Goal: Information Seeking & Learning: Learn about a topic

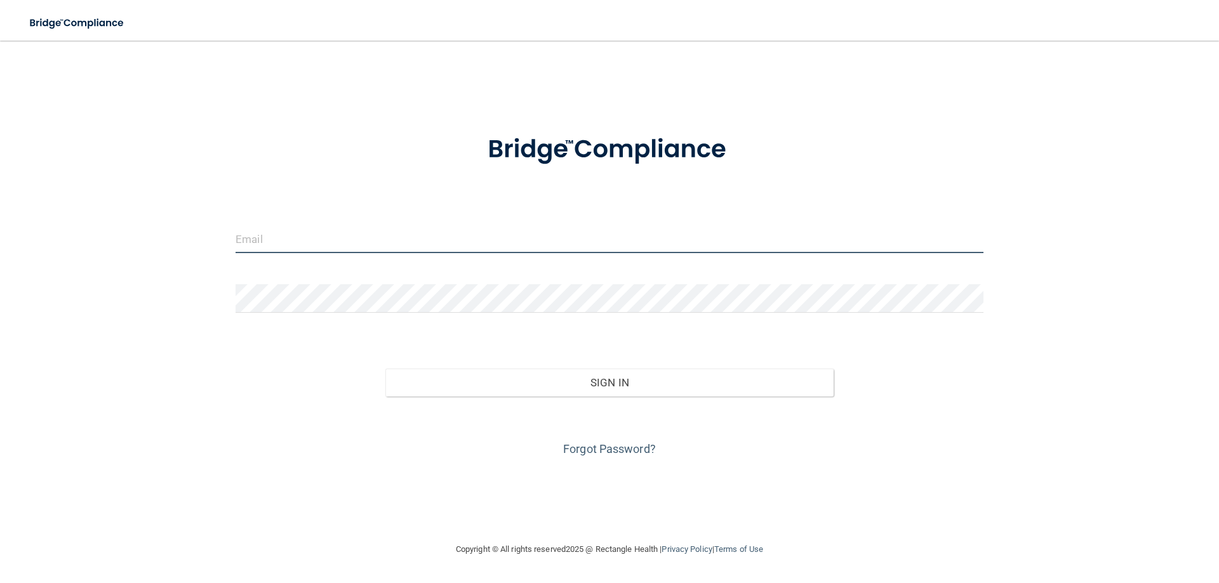
type input "[EMAIL_ADDRESS][PERSON_NAME][DOMAIN_NAME]"
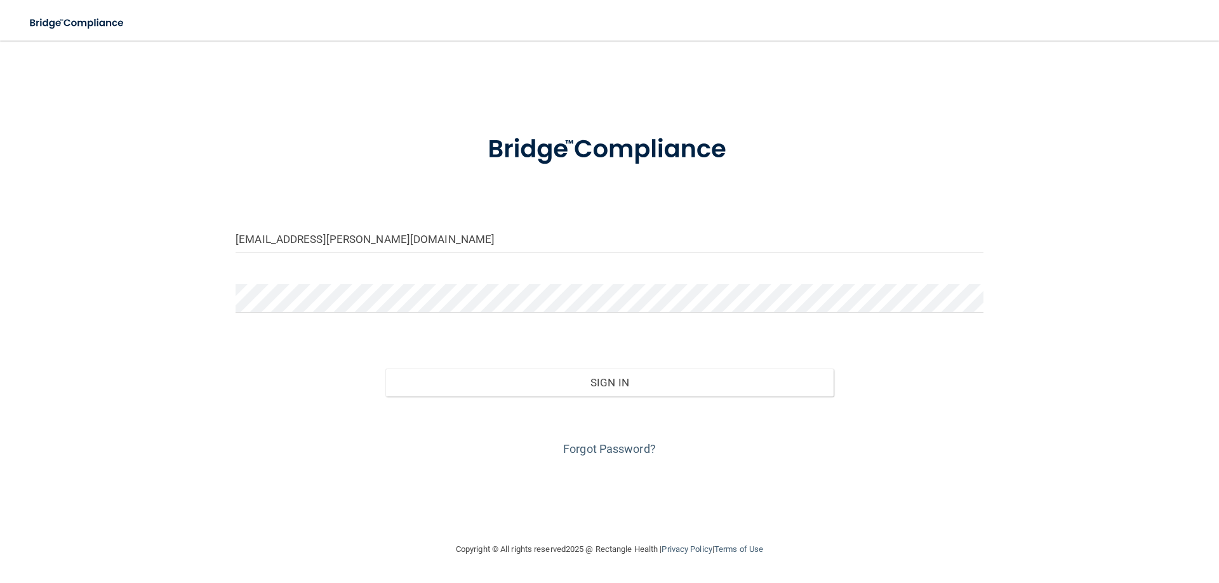
click at [557, 345] on div "Sign In" at bounding box center [609, 369] width 767 height 53
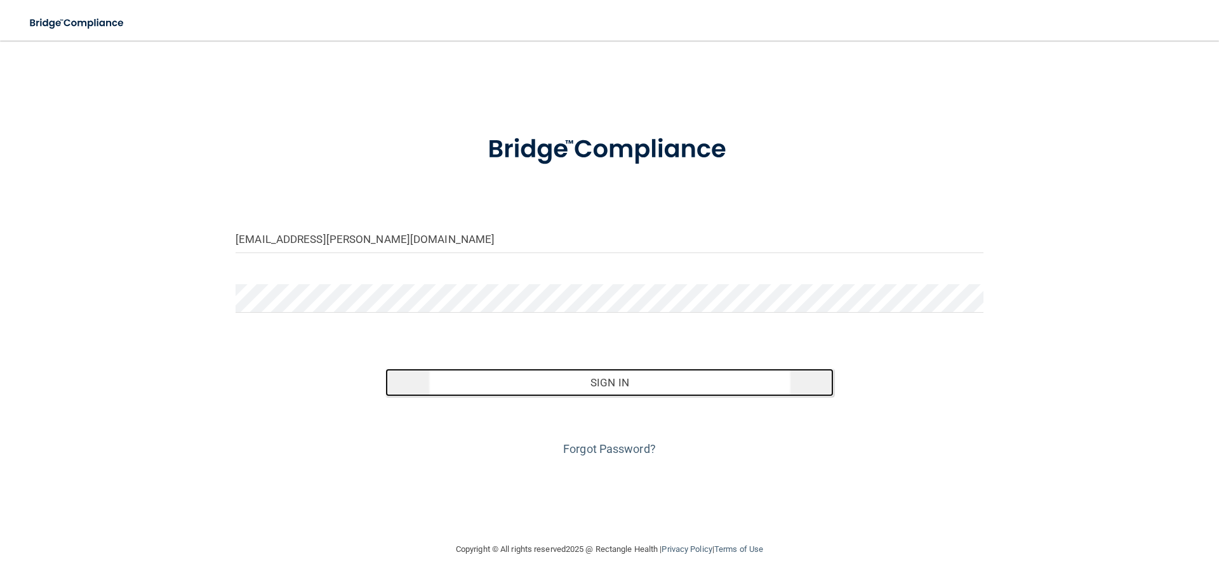
click at [566, 378] on button "Sign In" at bounding box center [609, 383] width 449 height 28
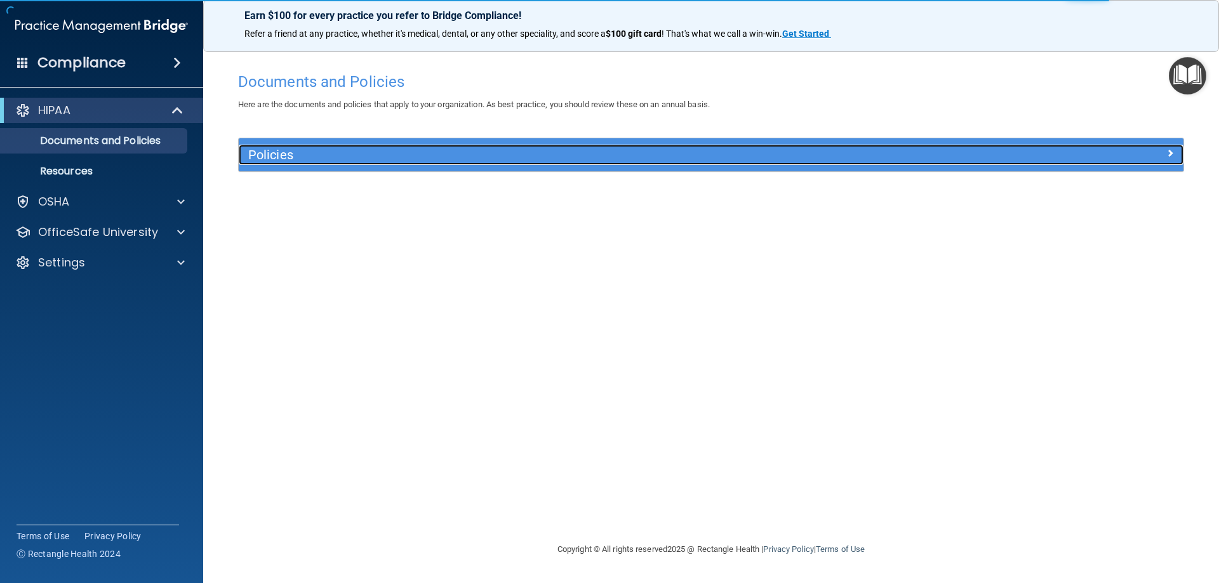
click at [250, 152] on h5 "Policies" at bounding box center [592, 155] width 689 height 14
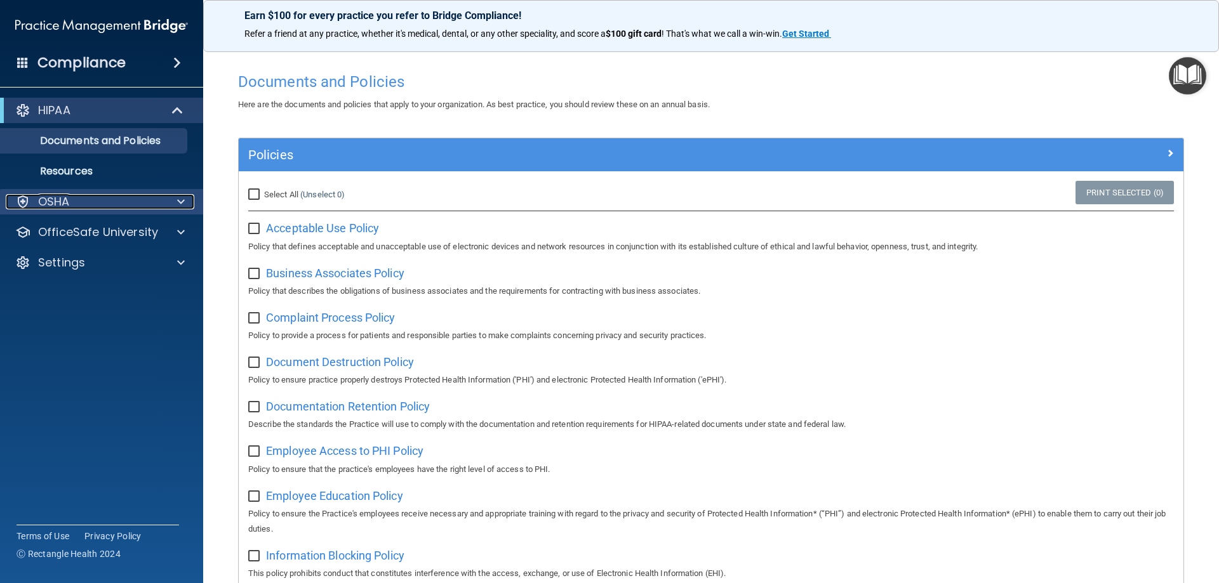
click at [170, 205] on div at bounding box center [179, 201] width 32 height 15
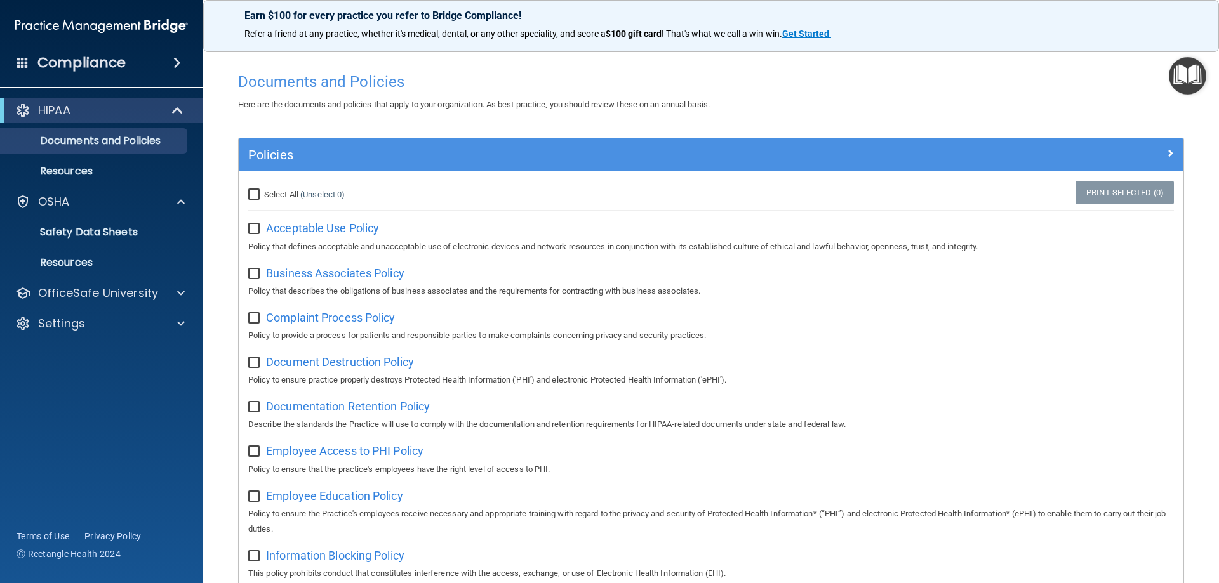
click at [108, 60] on h4 "Compliance" at bounding box center [81, 63] width 88 height 18
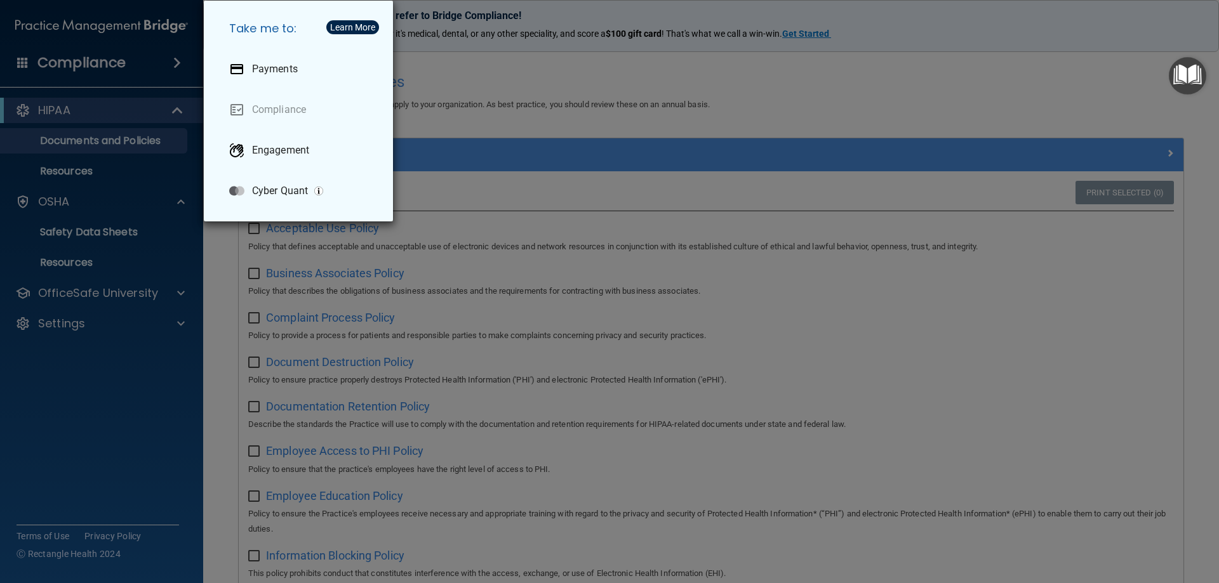
click at [227, 367] on div "Take me to: Payments Compliance Engagement Cyber Quant" at bounding box center [609, 291] width 1219 height 583
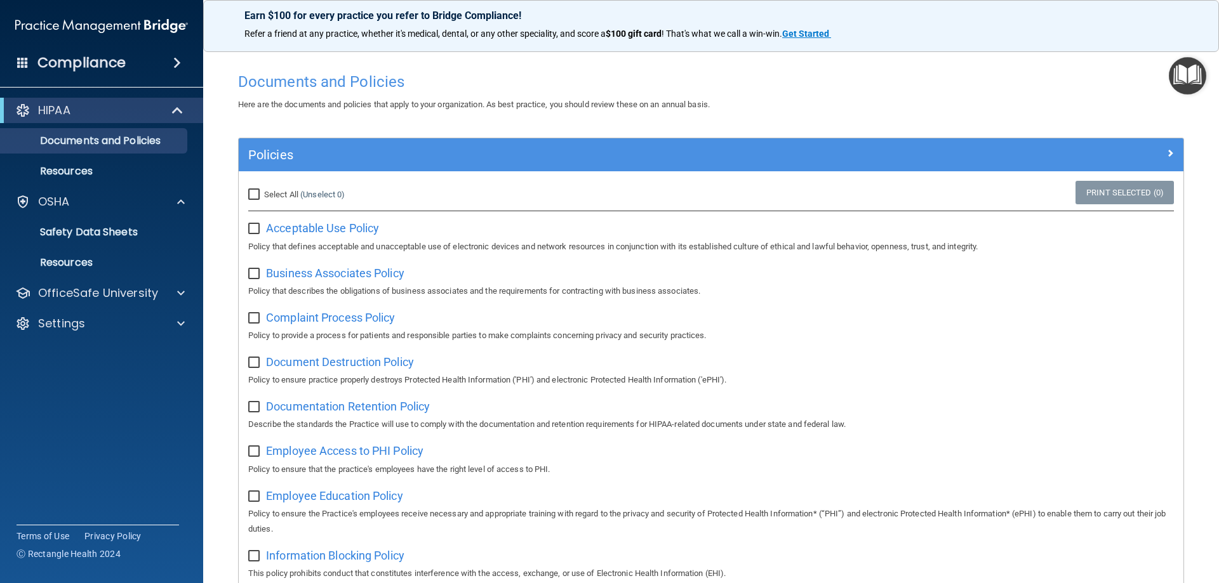
click at [180, 65] on span at bounding box center [177, 62] width 8 height 15
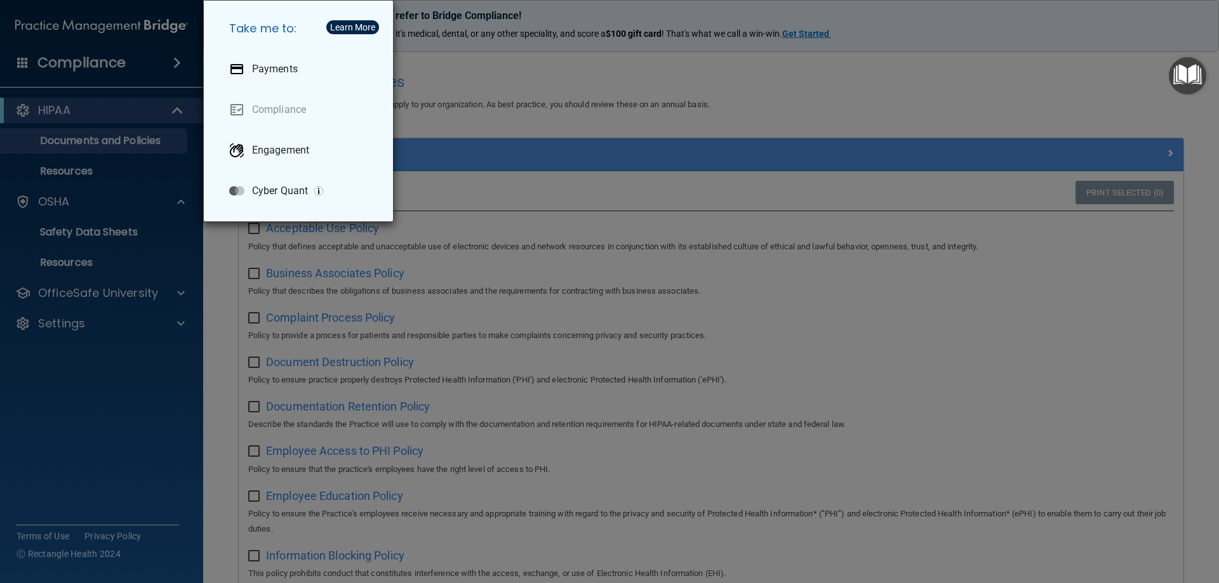
click at [180, 65] on div "Take me to: Payments Compliance Engagement Cyber Quant" at bounding box center [609, 291] width 1219 height 583
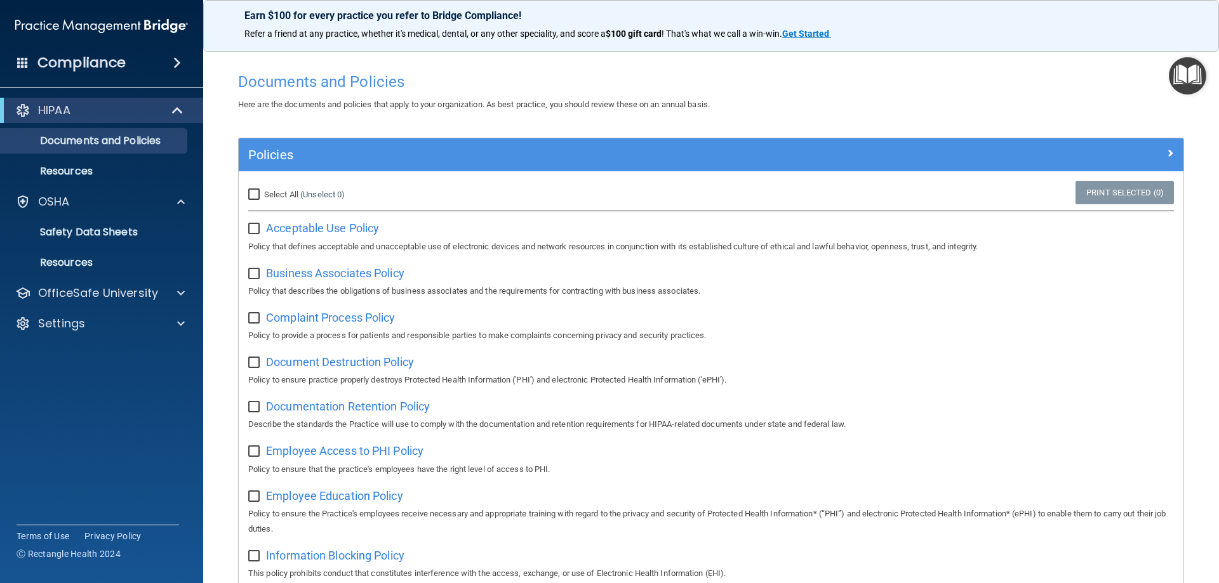
click at [38, 30] on img at bounding box center [101, 25] width 173 height 25
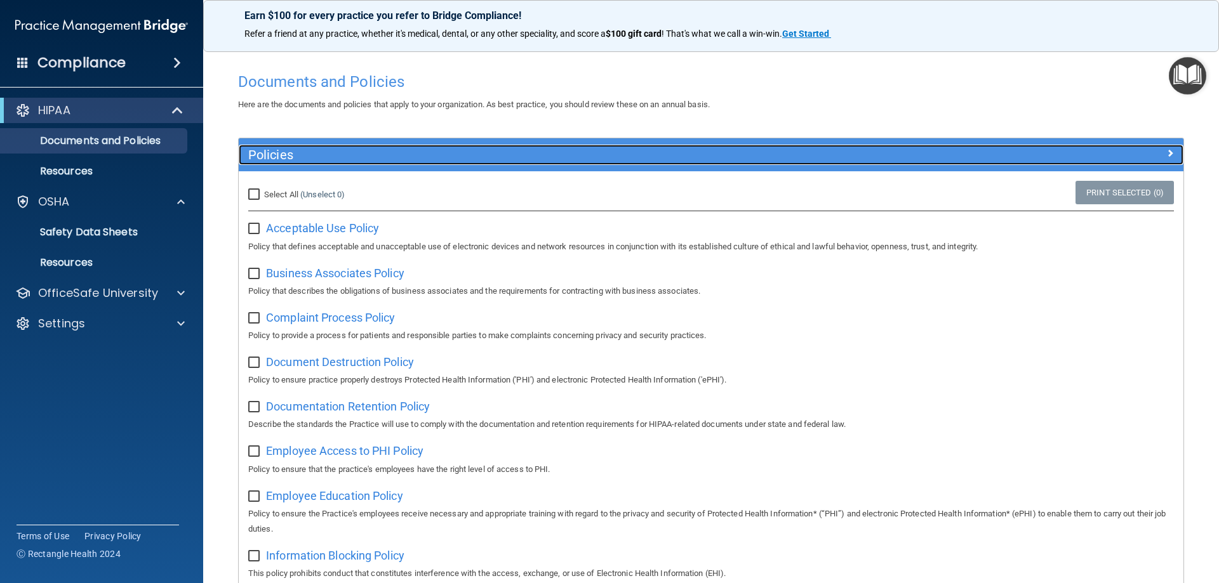
click at [1166, 152] on span at bounding box center [1170, 152] width 8 height 15
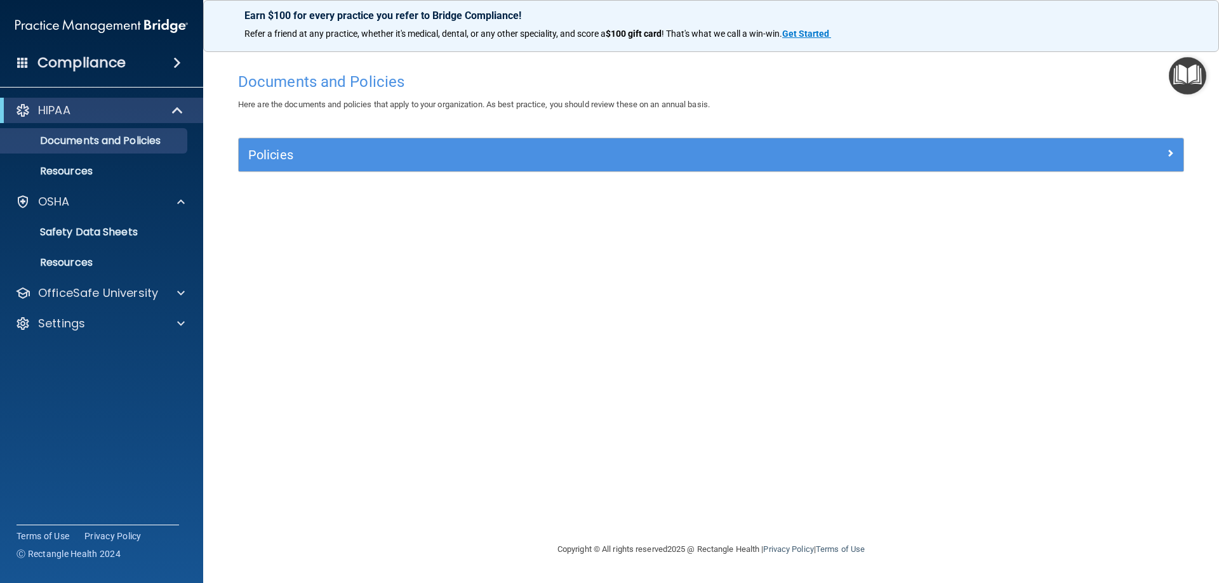
click at [94, 21] on img at bounding box center [101, 25] width 173 height 25
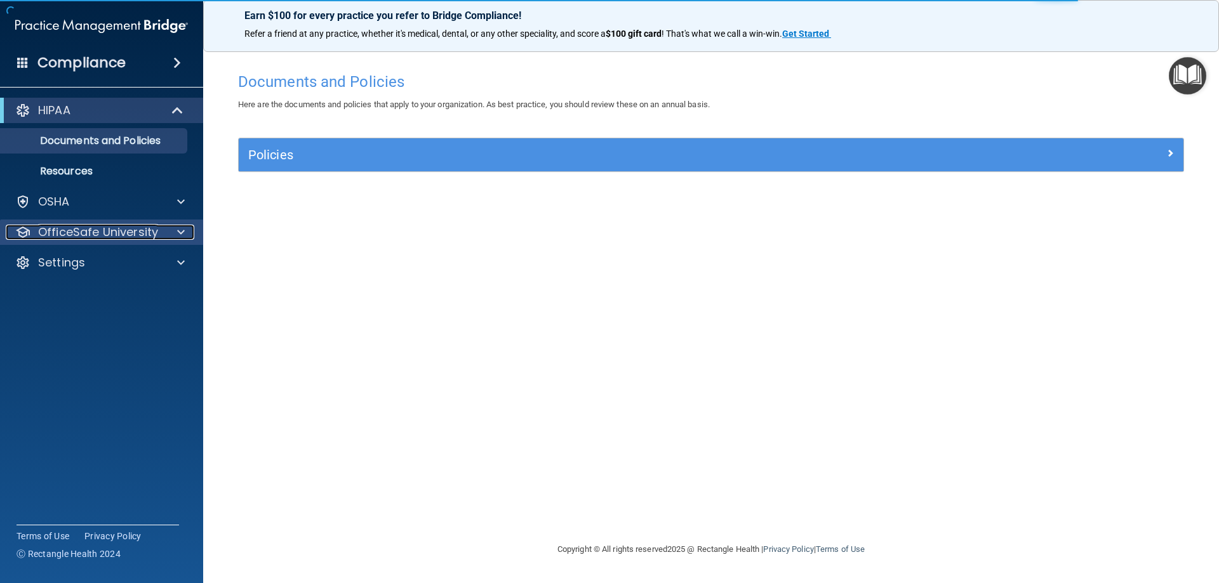
click at [184, 237] on span at bounding box center [181, 232] width 8 height 15
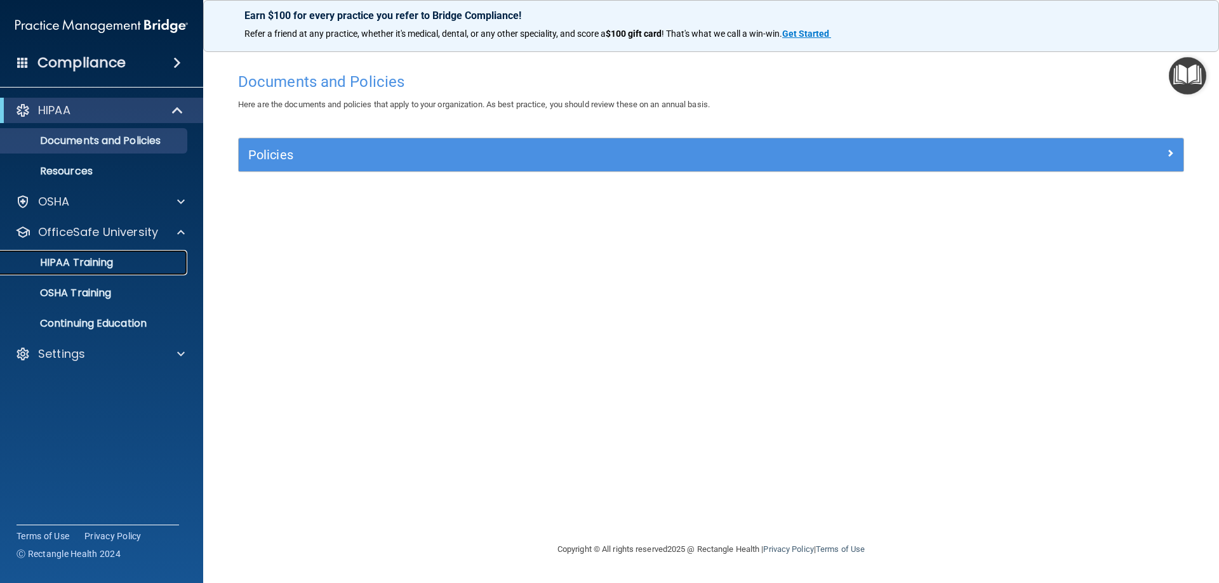
click at [85, 260] on p "HIPAA Training" at bounding box center [60, 262] width 105 height 13
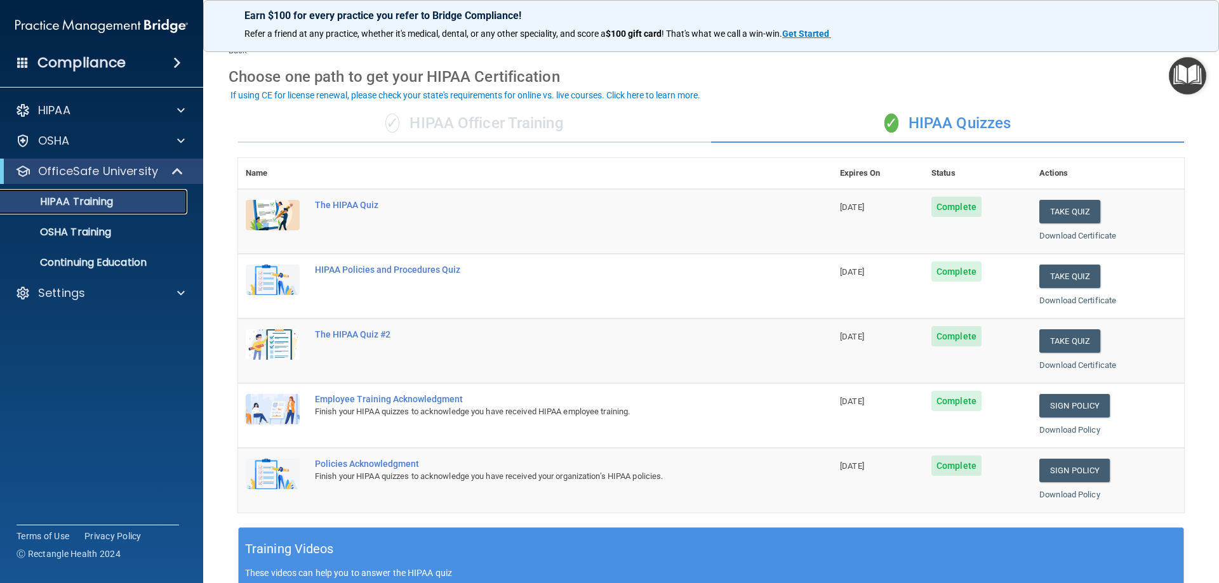
scroll to position [63, 0]
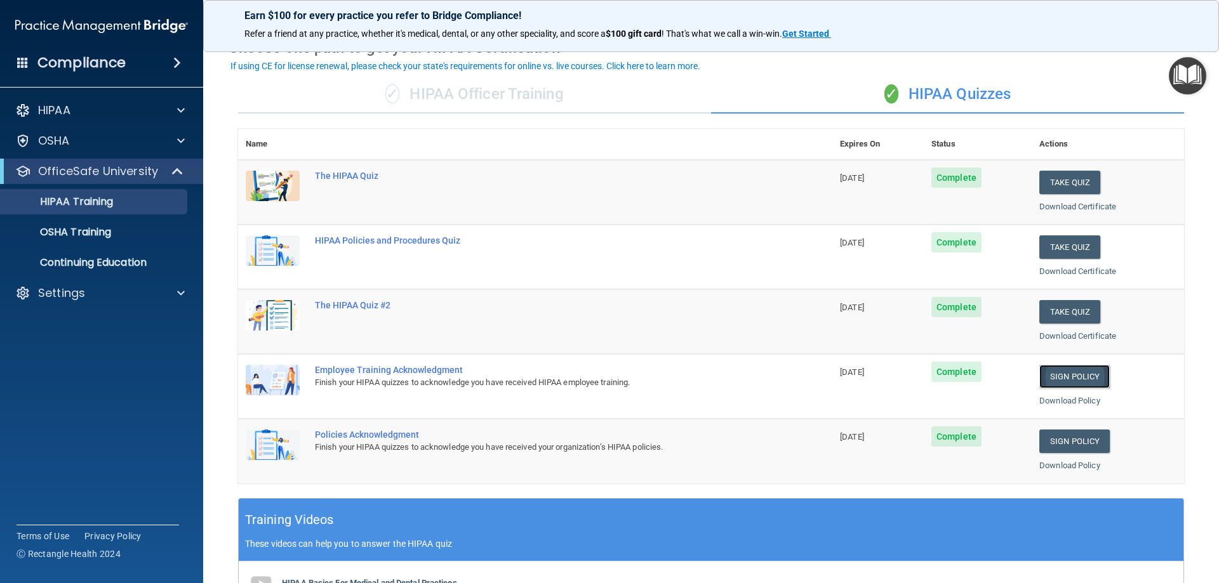
click at [1063, 377] on link "Sign Policy" at bounding box center [1074, 376] width 70 height 23
click at [90, 231] on p "OSHA Training" at bounding box center [59, 232] width 103 height 13
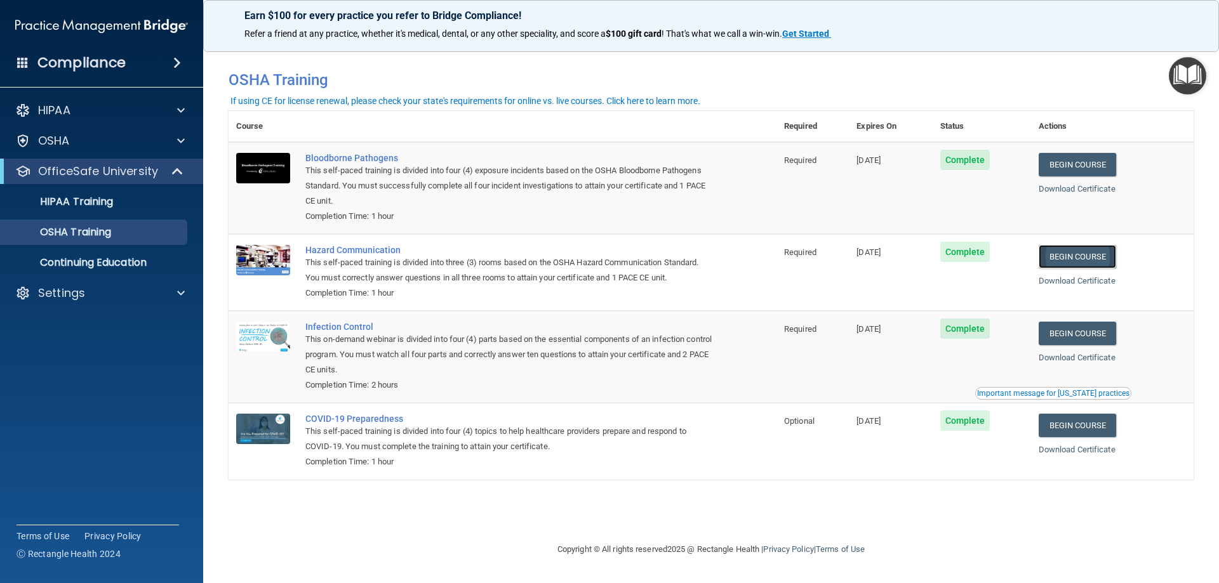
click at [1096, 260] on link "Begin Course" at bounding box center [1077, 256] width 77 height 23
click at [81, 237] on p "OSHA Training" at bounding box center [59, 232] width 103 height 13
click at [88, 210] on link "HIPAA Training" at bounding box center [87, 201] width 200 height 25
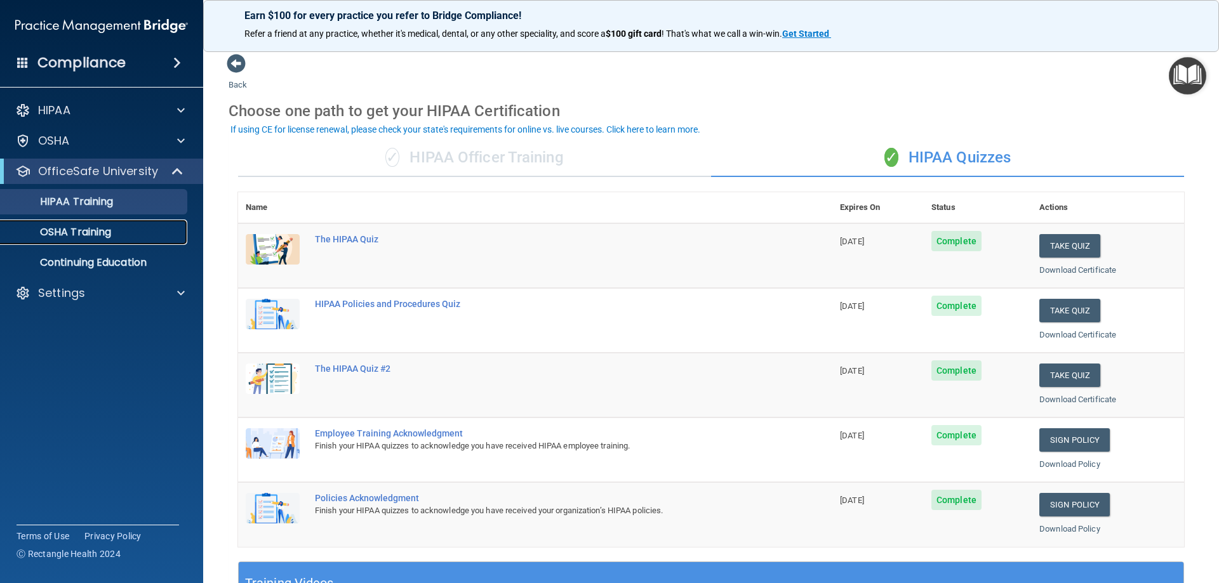
click at [77, 228] on p "OSHA Training" at bounding box center [59, 232] width 103 height 13
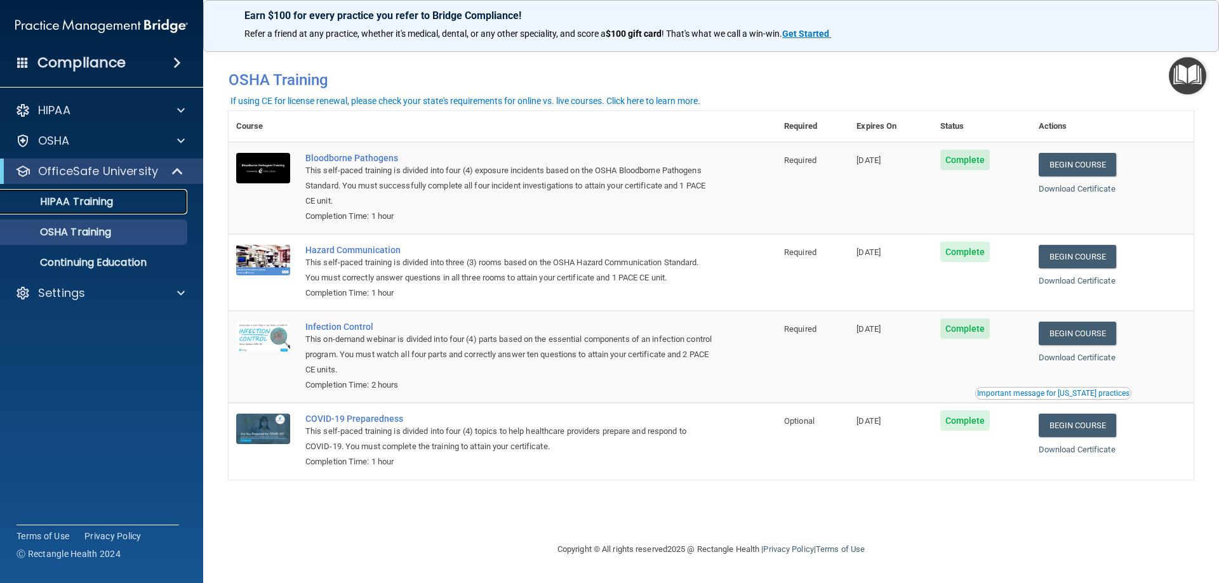
click at [81, 213] on link "HIPAA Training" at bounding box center [87, 201] width 200 height 25
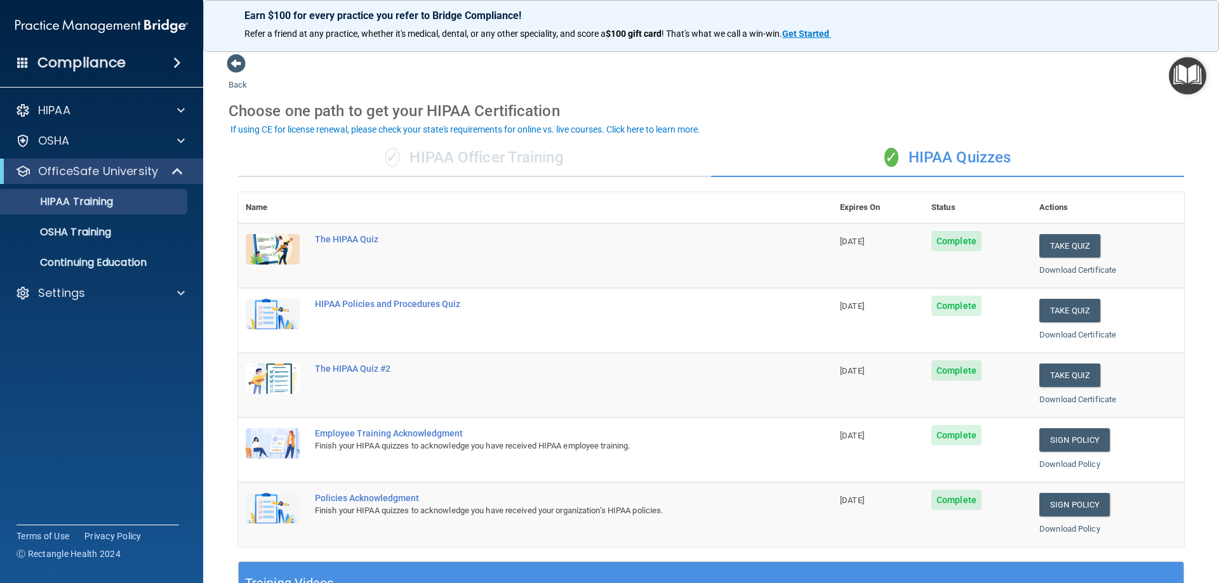
click at [430, 168] on div "✓ HIPAA Officer Training" at bounding box center [474, 158] width 473 height 38
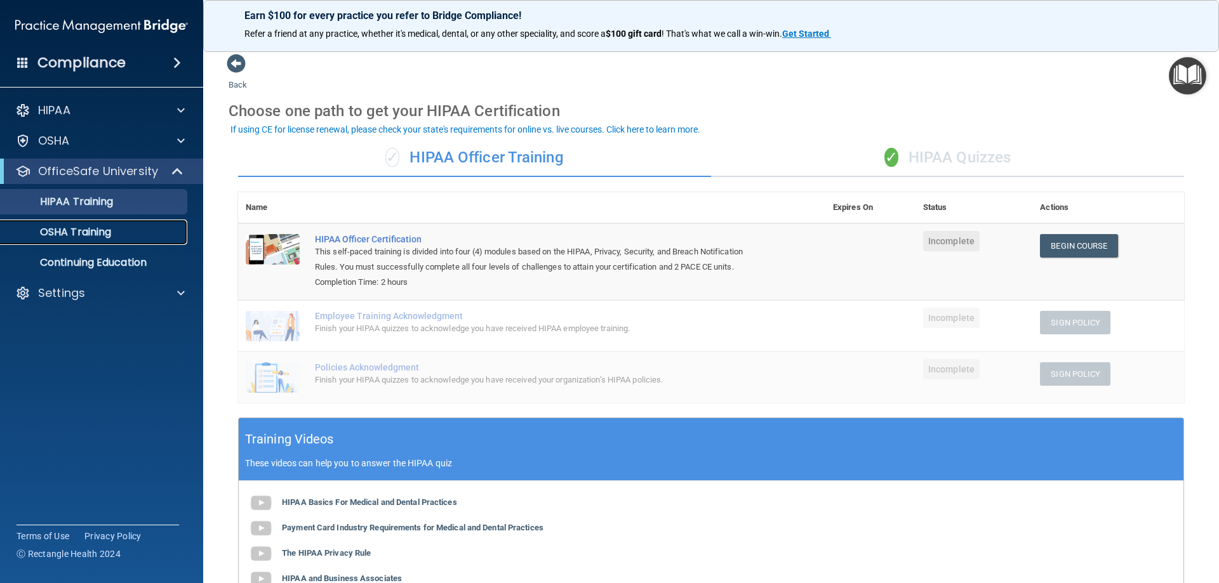
click at [74, 233] on p "OSHA Training" at bounding box center [59, 232] width 103 height 13
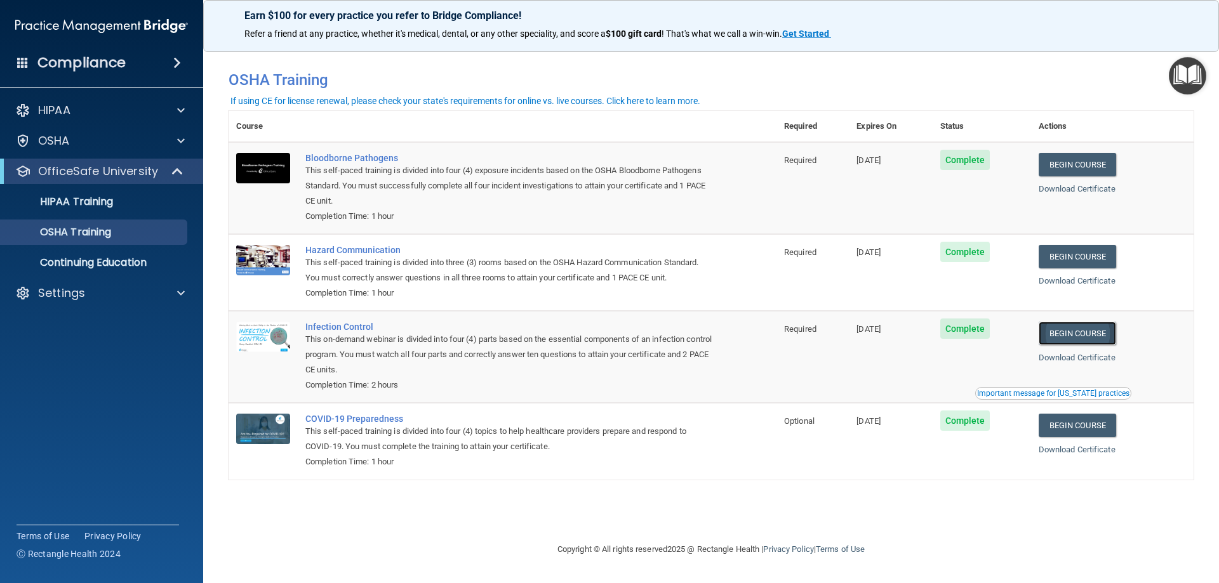
click at [1107, 340] on link "Begin Course" at bounding box center [1077, 333] width 77 height 23
click at [78, 202] on p "HIPAA Training" at bounding box center [60, 202] width 105 height 13
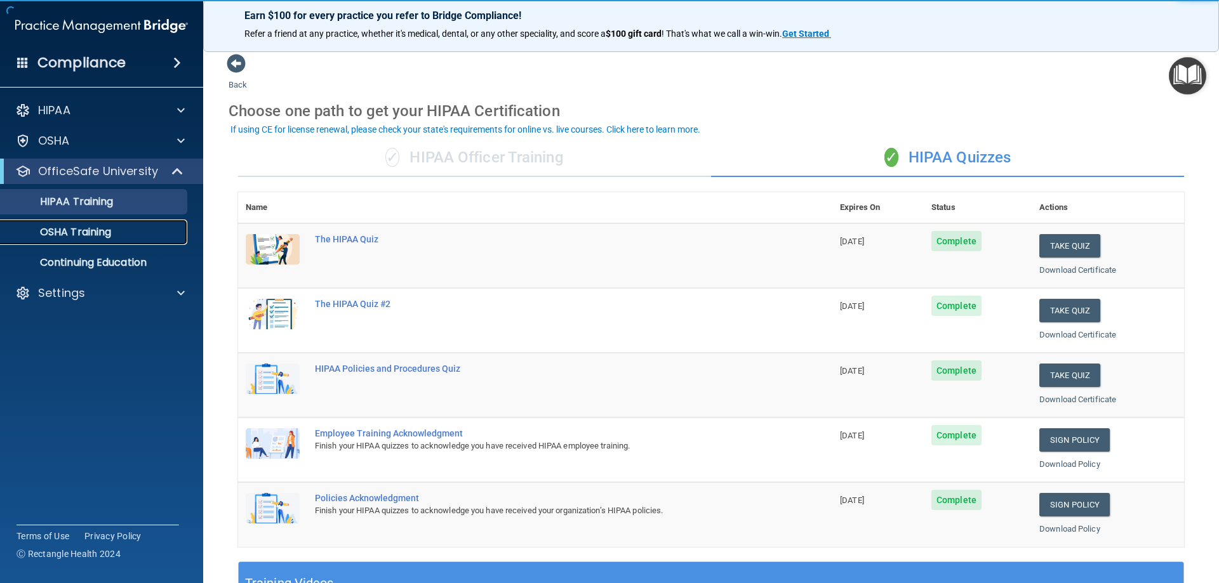
click at [81, 233] on p "OSHA Training" at bounding box center [59, 232] width 103 height 13
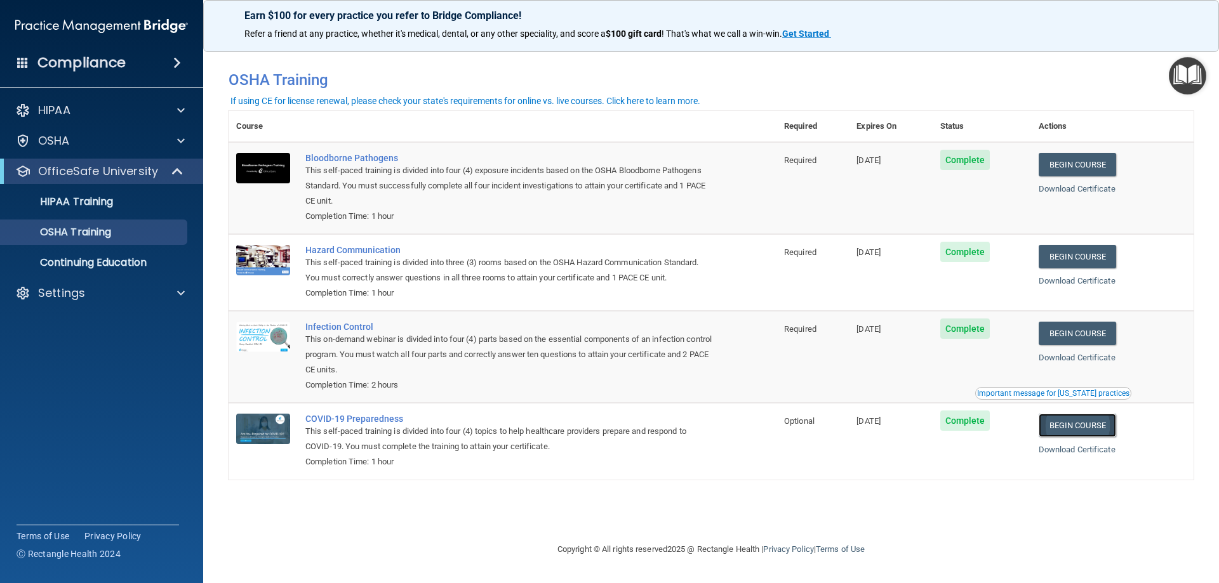
click at [1103, 424] on link "Begin Course" at bounding box center [1077, 425] width 77 height 23
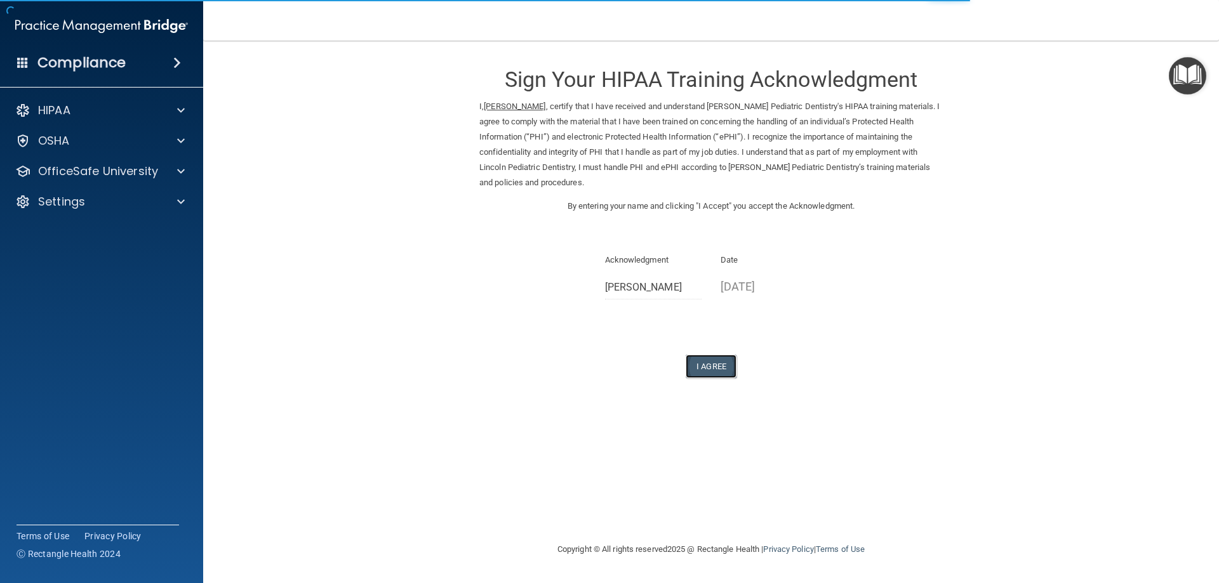
click at [710, 368] on button "I Agree" at bounding box center [711, 366] width 51 height 23
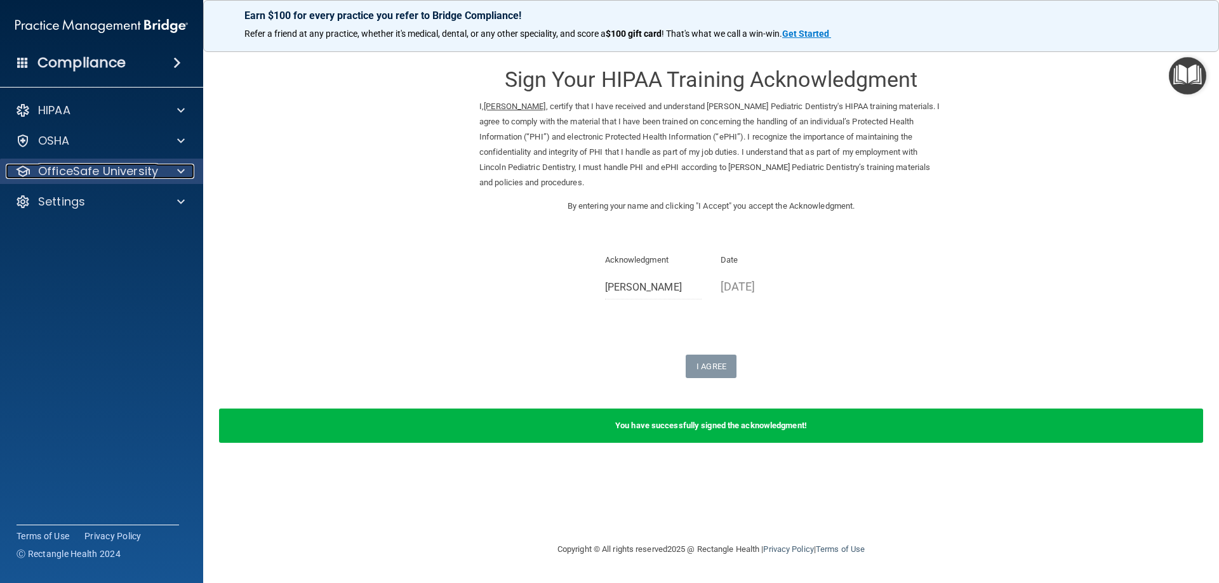
click at [182, 171] on span at bounding box center [181, 171] width 8 height 15
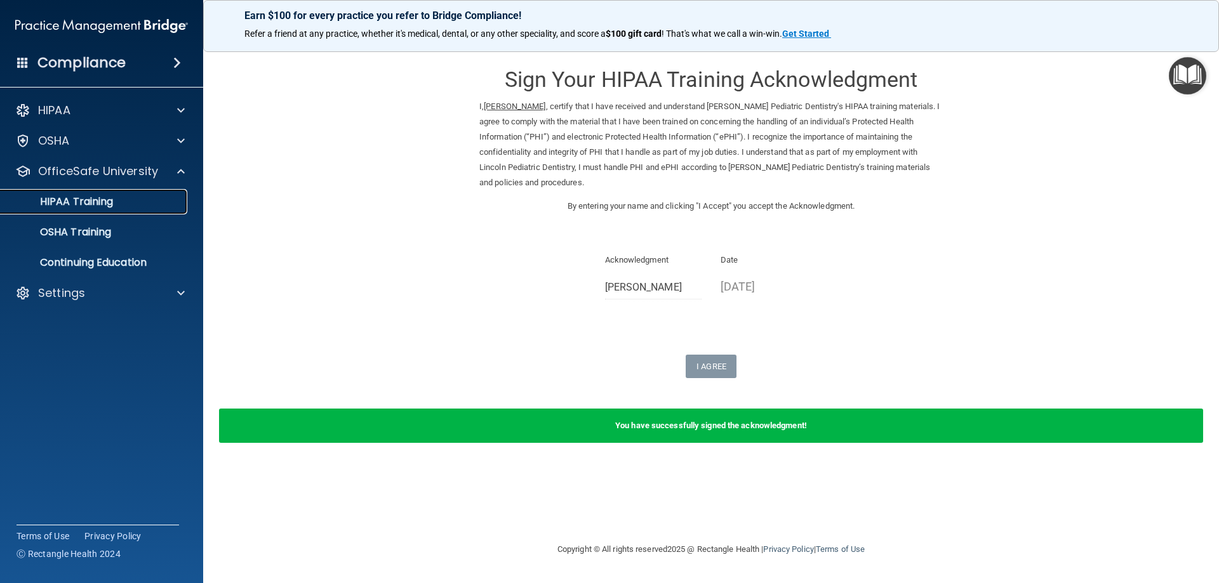
click at [75, 205] on p "HIPAA Training" at bounding box center [60, 202] width 105 height 13
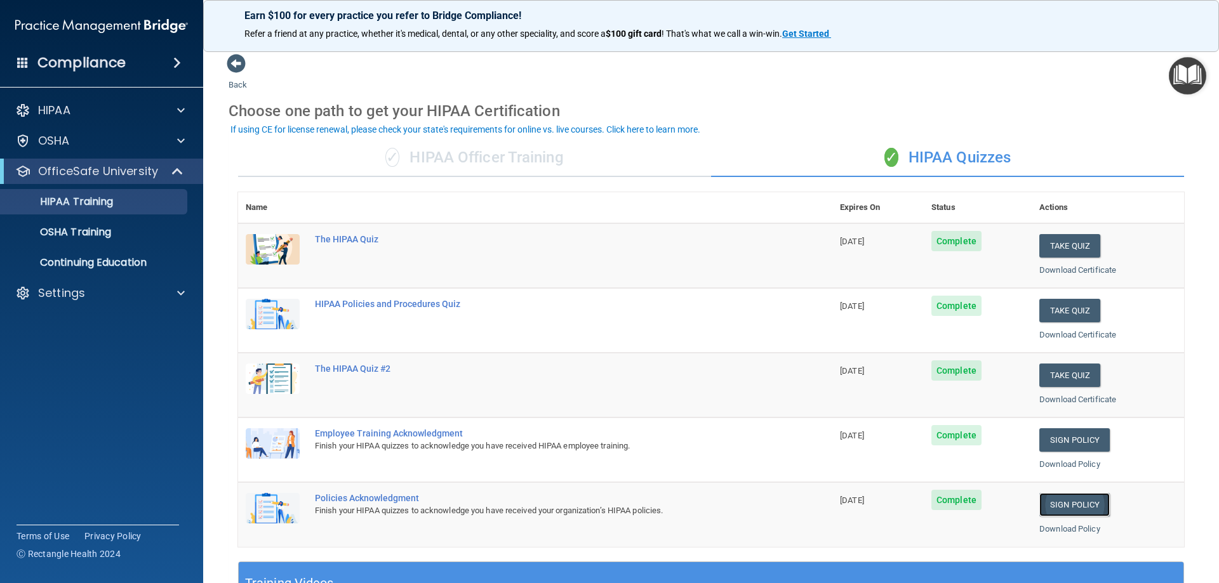
click at [1068, 503] on link "Sign Policy" at bounding box center [1074, 504] width 70 height 23
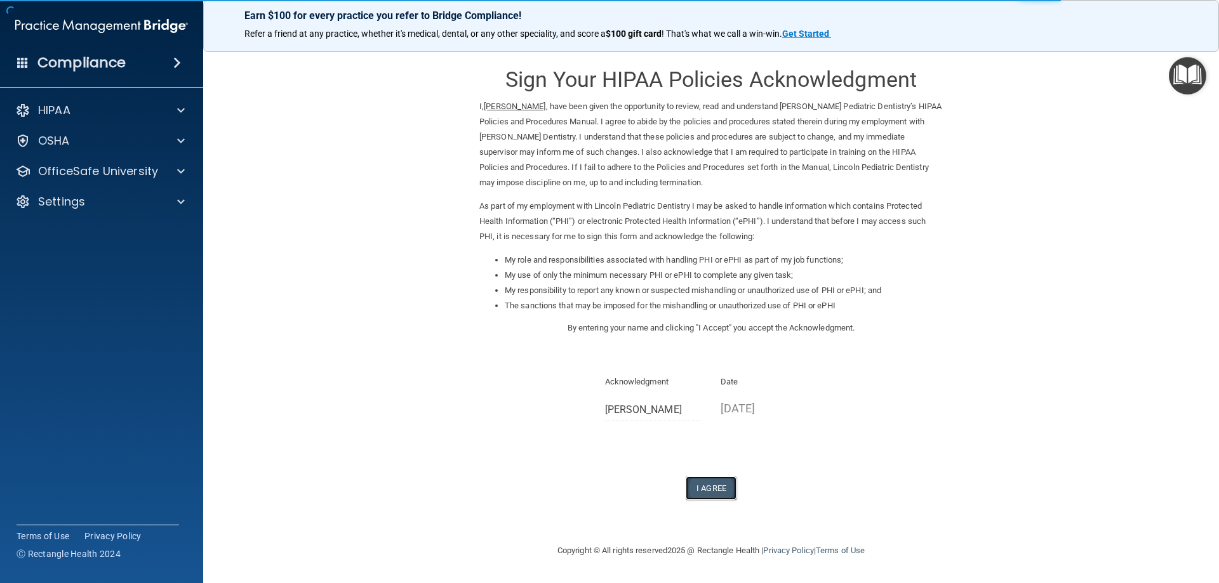
click at [708, 488] on button "I Agree" at bounding box center [711, 488] width 51 height 23
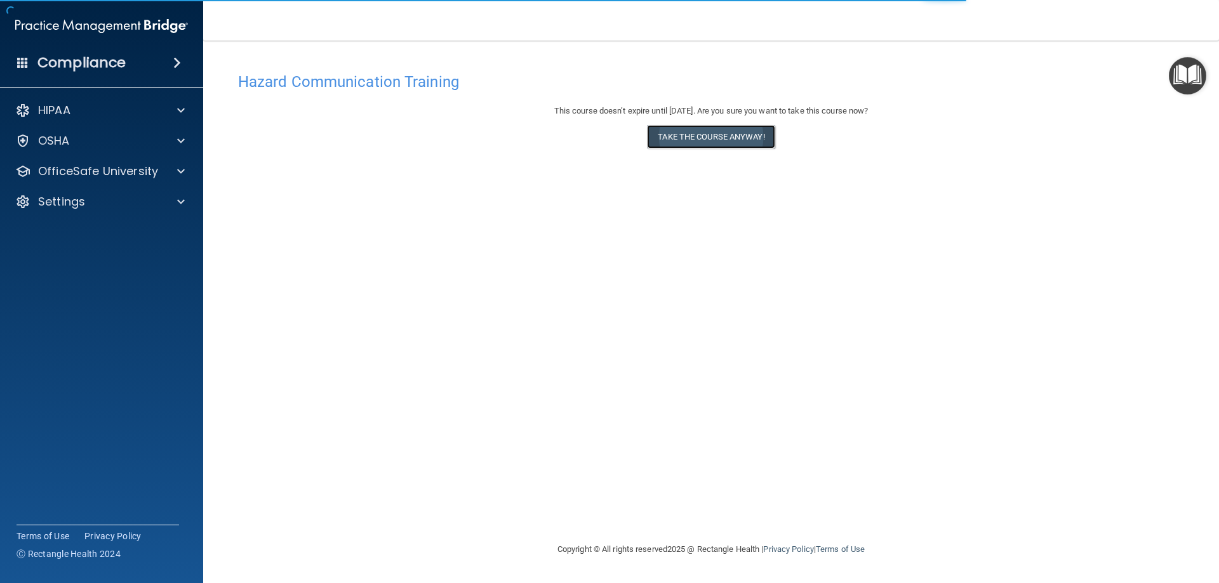
click at [735, 143] on button "Take the course anyway!" at bounding box center [711, 136] width 128 height 23
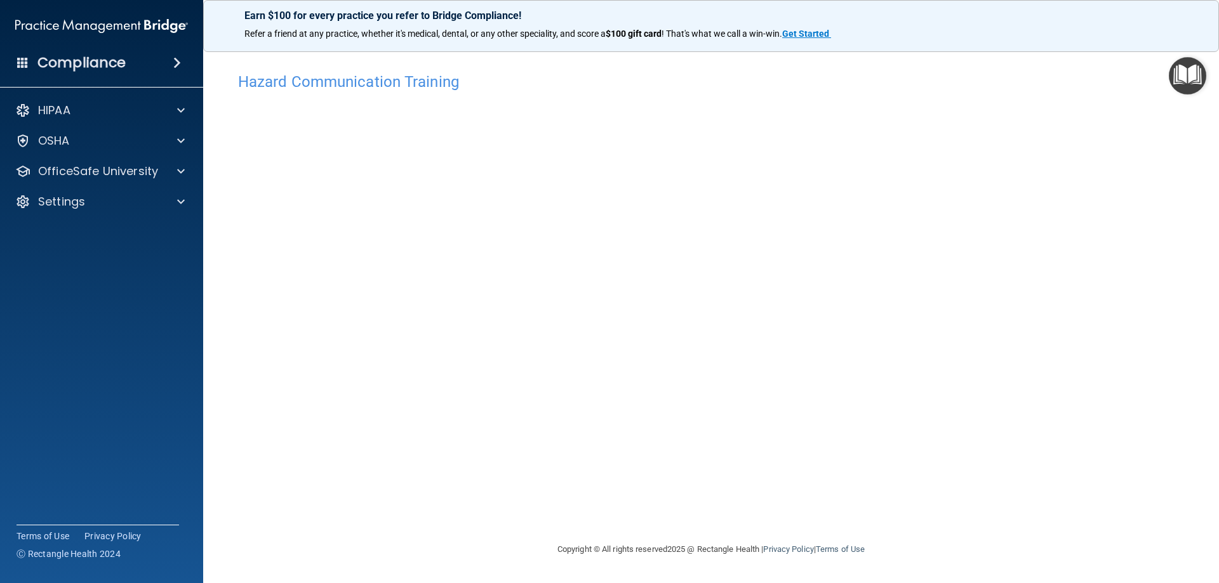
click at [1065, 286] on div "Hazard Communication Training This course doesn’t expire until [DATE]. Are you …" at bounding box center [711, 304] width 965 height 476
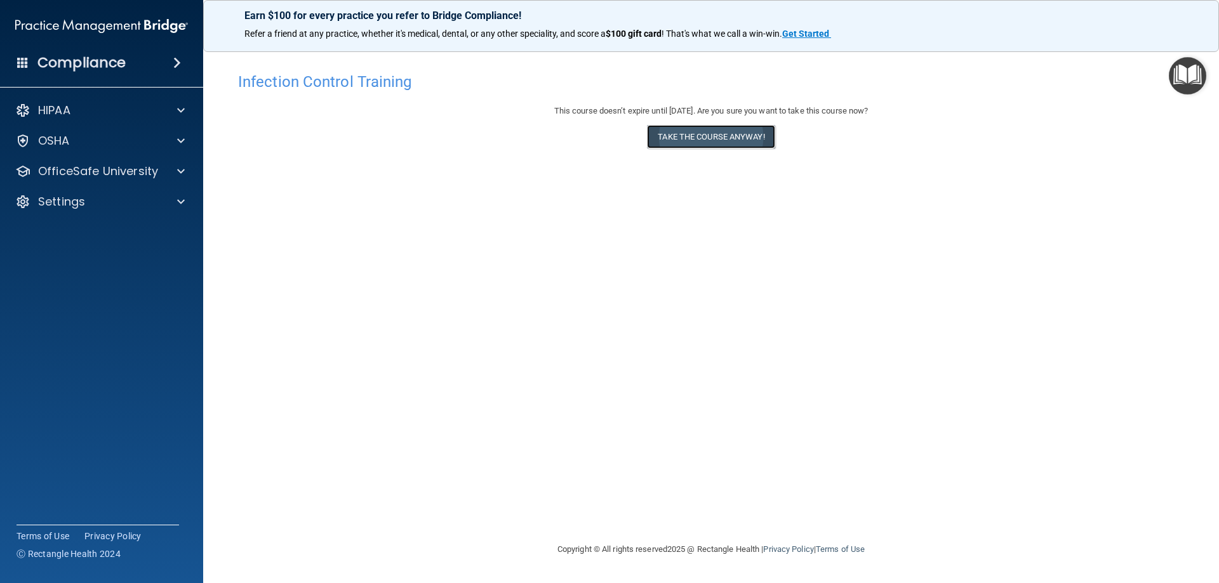
click at [733, 140] on button "Take the course anyway!" at bounding box center [711, 136] width 128 height 23
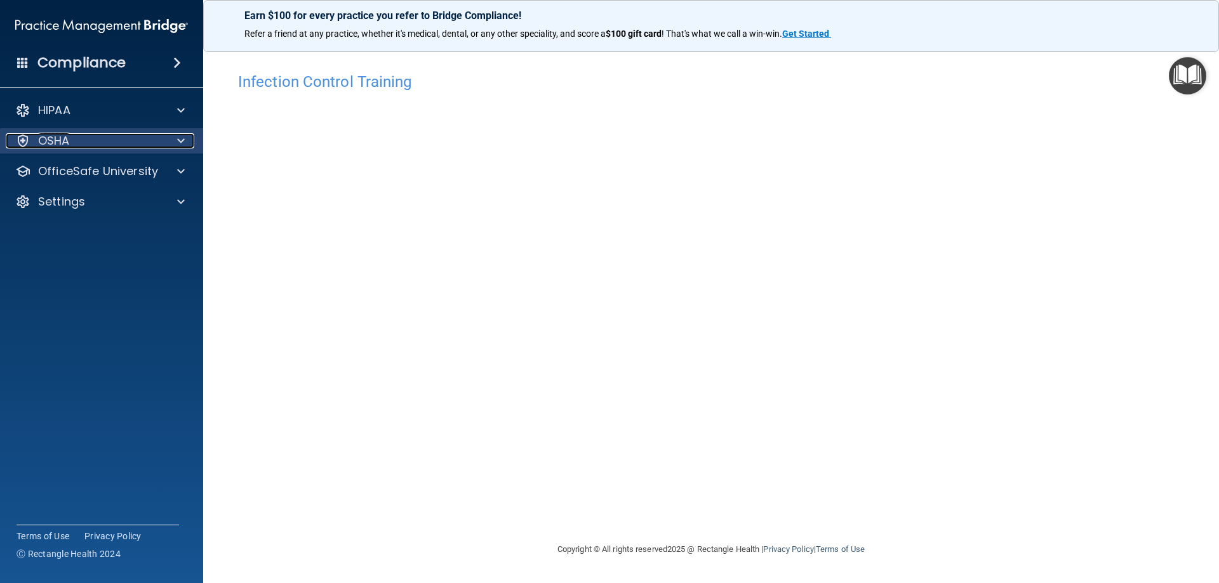
click at [184, 142] on span at bounding box center [181, 140] width 8 height 15
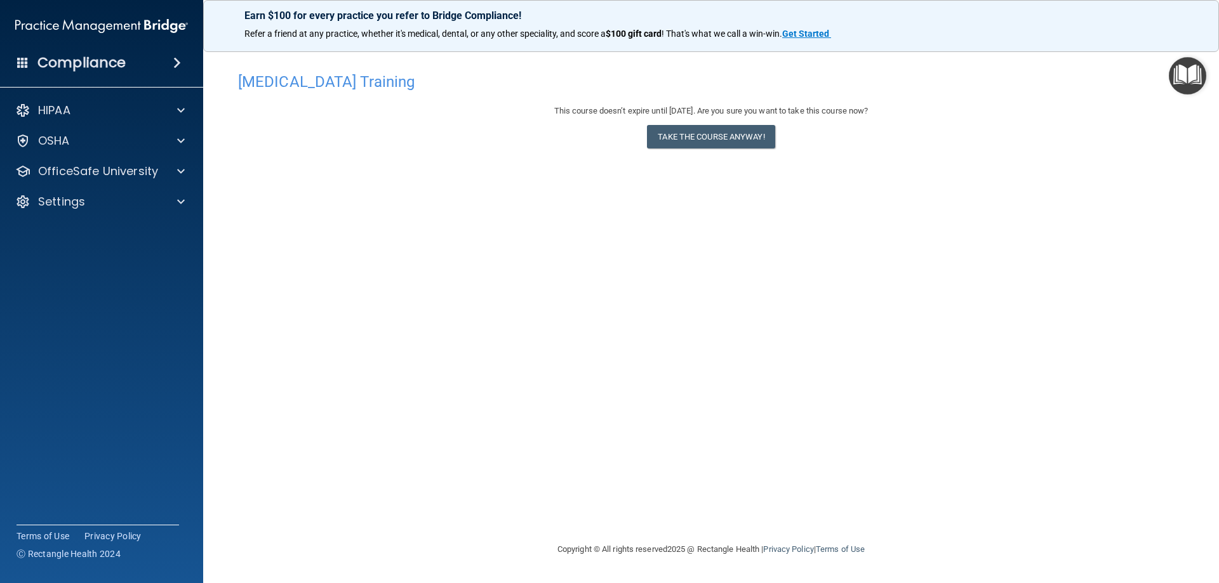
click at [693, 152] on div "This course doesn’t expire until [DATE]. Are you sure you want to take this cou…" at bounding box center [711, 128] width 946 height 51
click at [691, 136] on button "Take the course anyway!" at bounding box center [711, 136] width 128 height 23
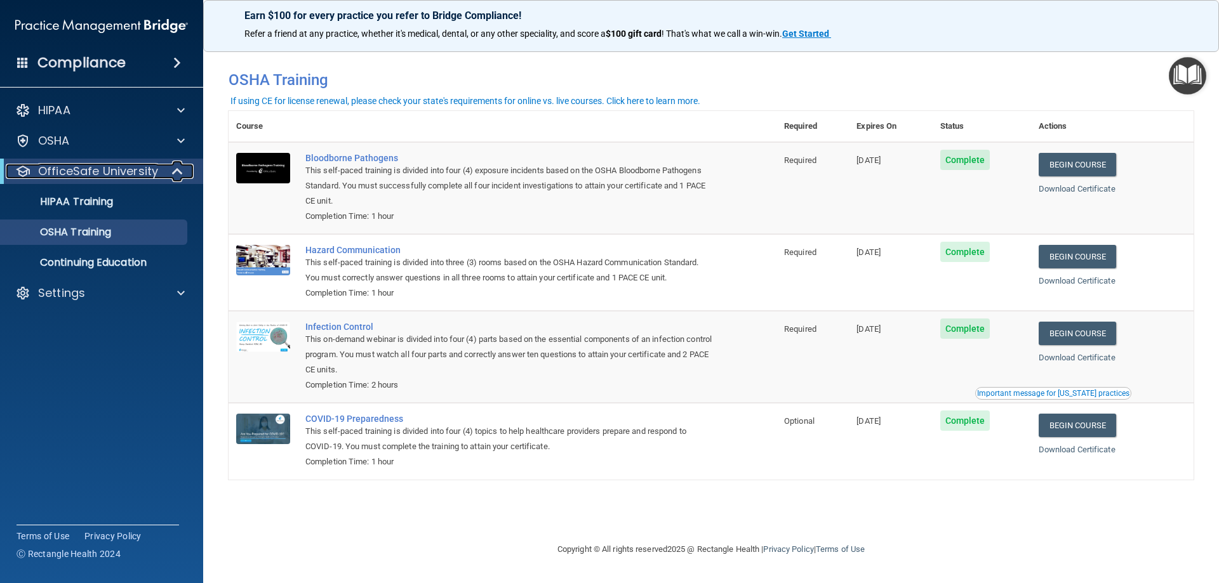
click at [93, 169] on p "OfficeSafe University" at bounding box center [98, 171] width 120 height 15
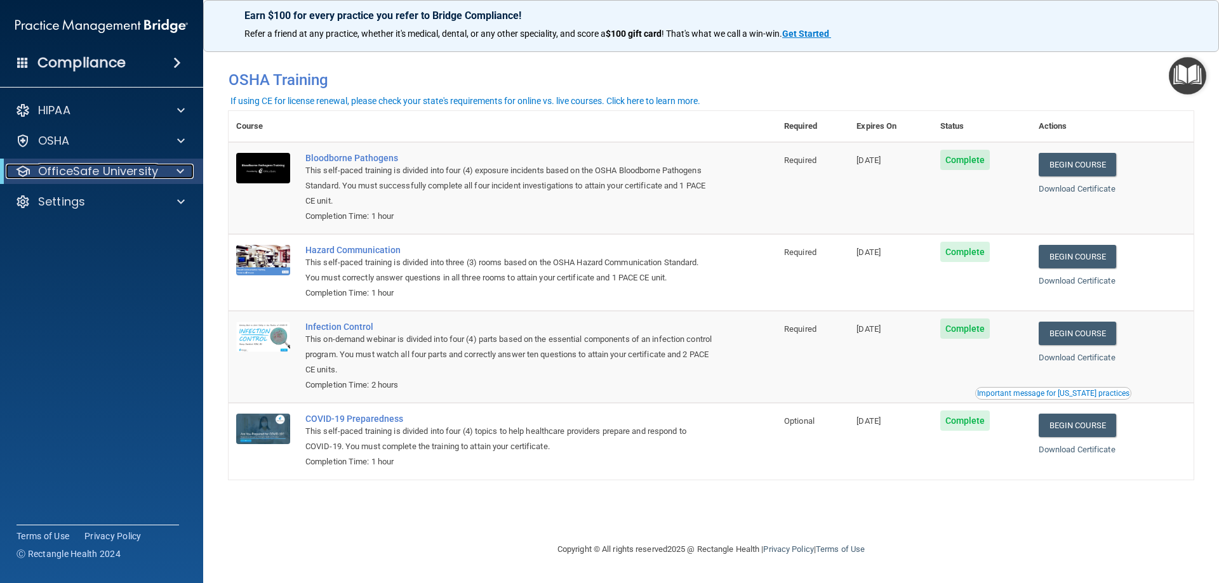
click at [93, 169] on p "OfficeSafe University" at bounding box center [98, 171] width 120 height 15
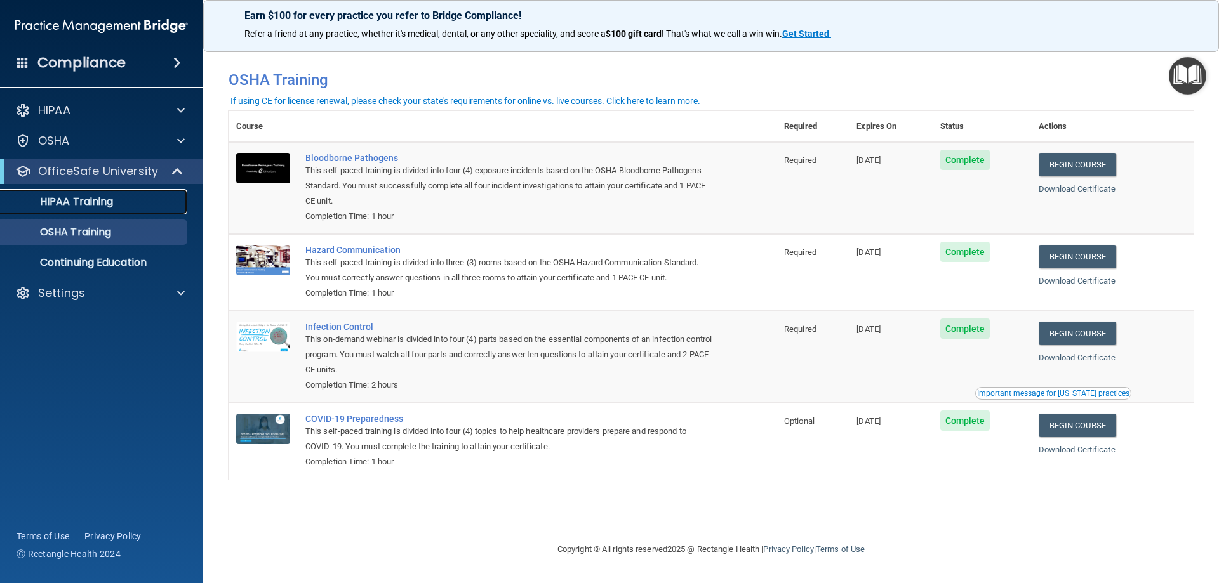
click at [87, 199] on p "HIPAA Training" at bounding box center [60, 202] width 105 height 13
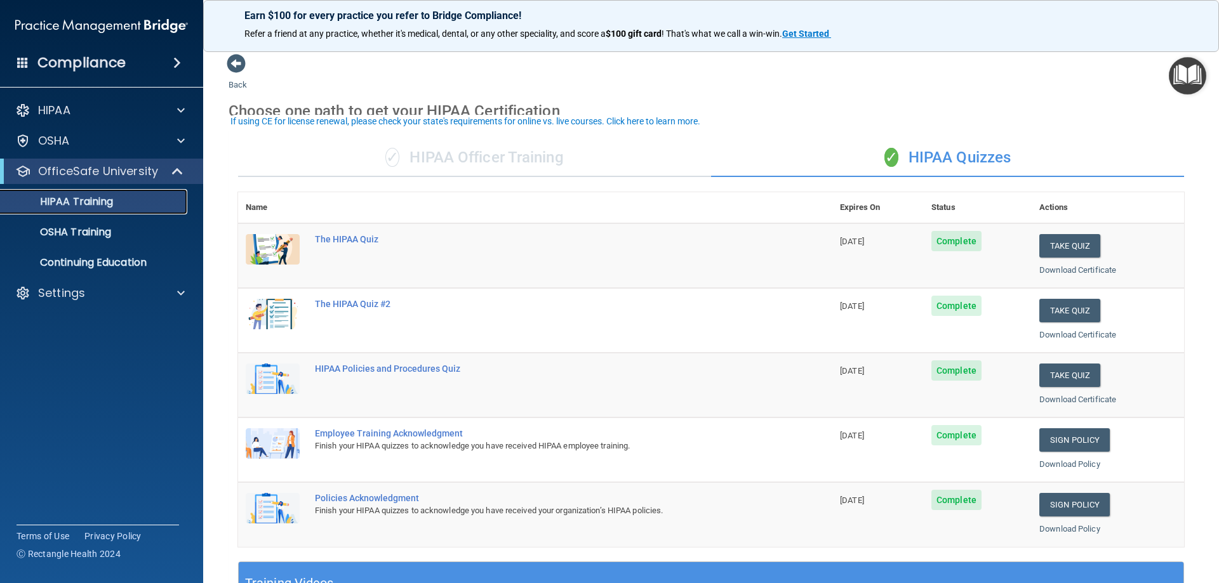
scroll to position [63, 0]
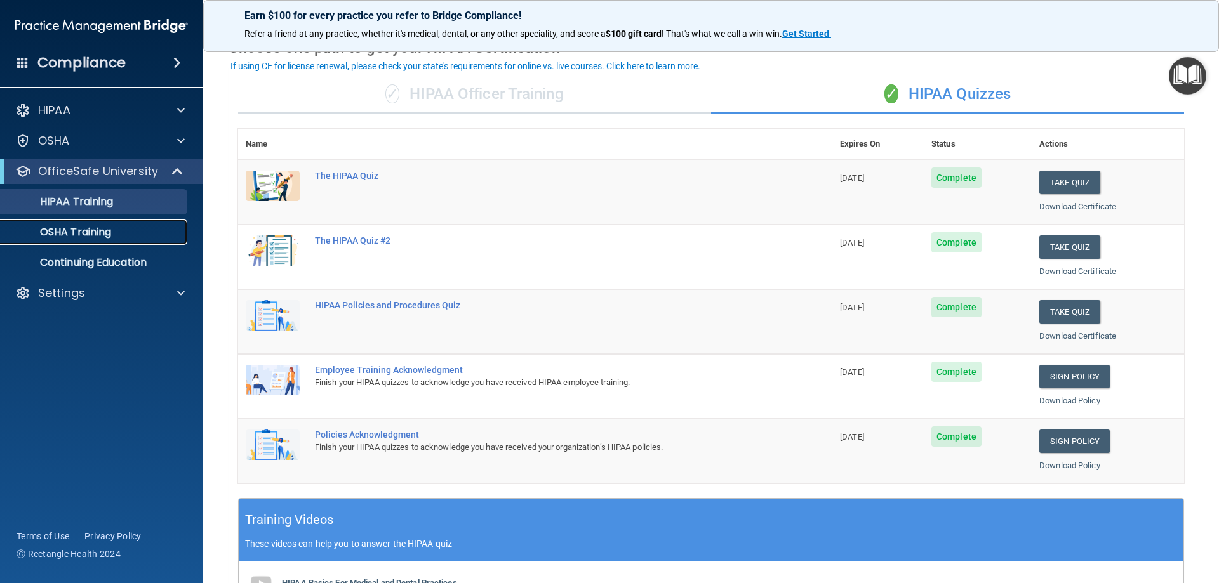
click at [98, 230] on p "OSHA Training" at bounding box center [59, 232] width 103 height 13
